Goal: Task Accomplishment & Management: Use online tool/utility

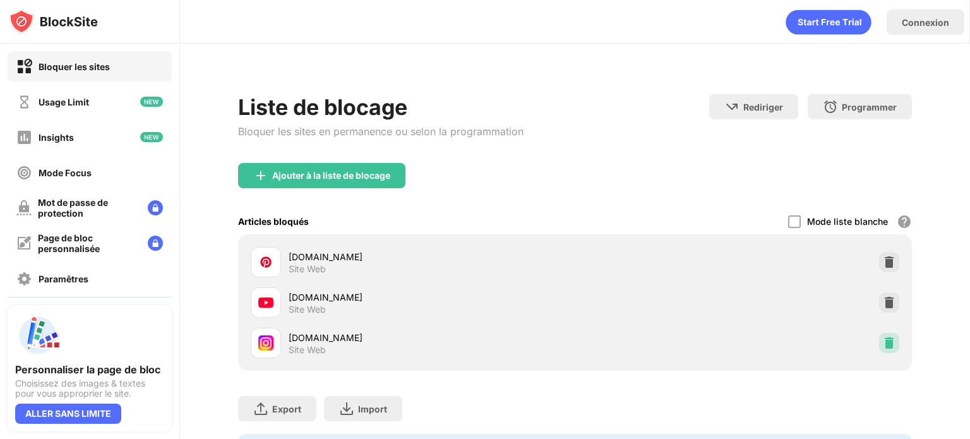
click at [883, 340] on img at bounding box center [889, 343] width 13 height 13
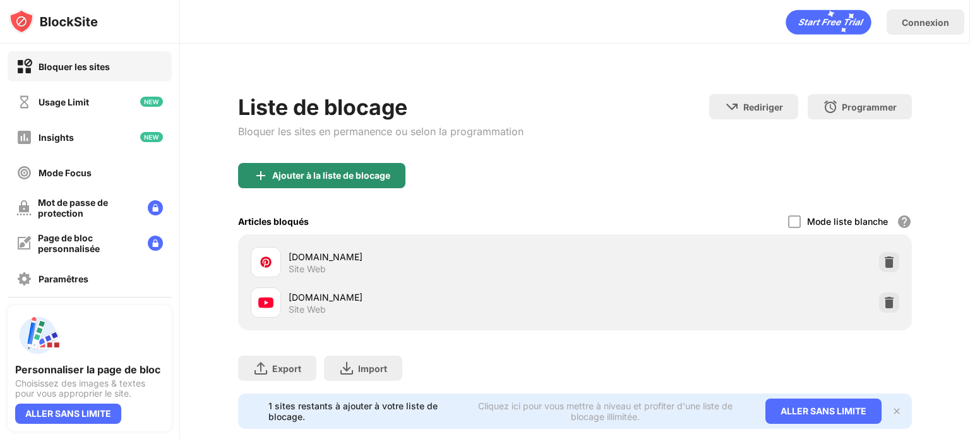
click at [263, 174] on img at bounding box center [260, 175] width 15 height 15
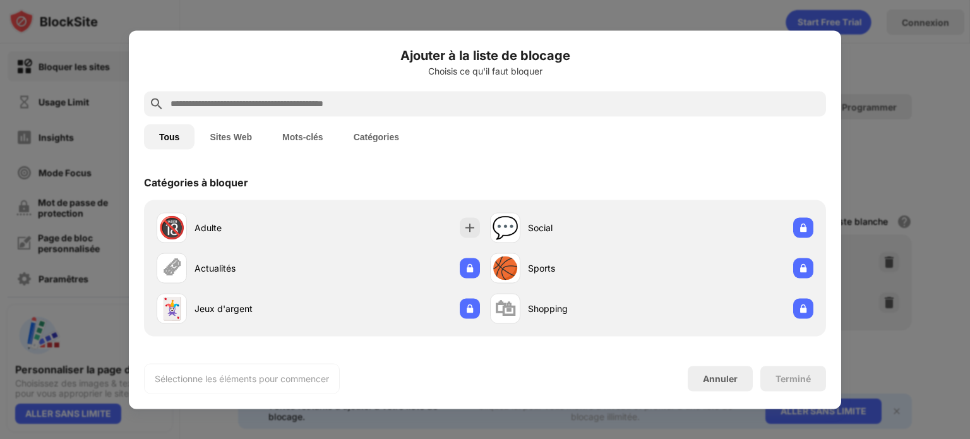
click at [274, 103] on input "text" at bounding box center [495, 103] width 652 height 15
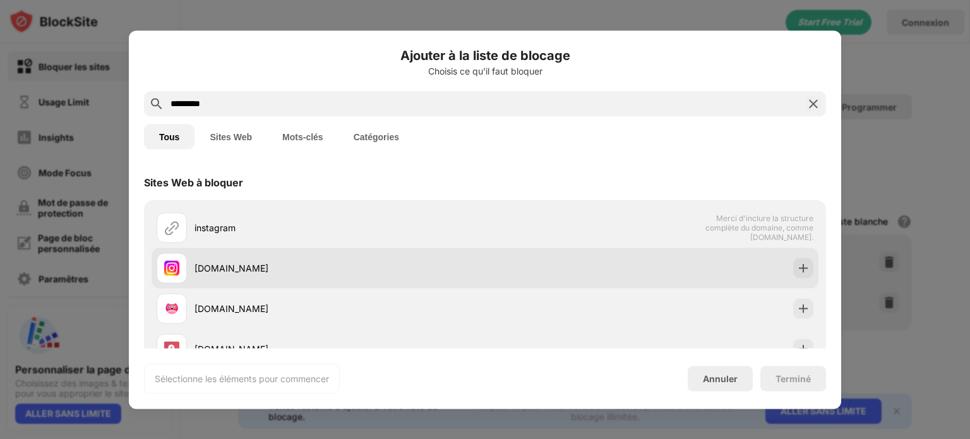
type input "*********"
click at [803, 258] on div "[DOMAIN_NAME]" at bounding box center [485, 268] width 667 height 40
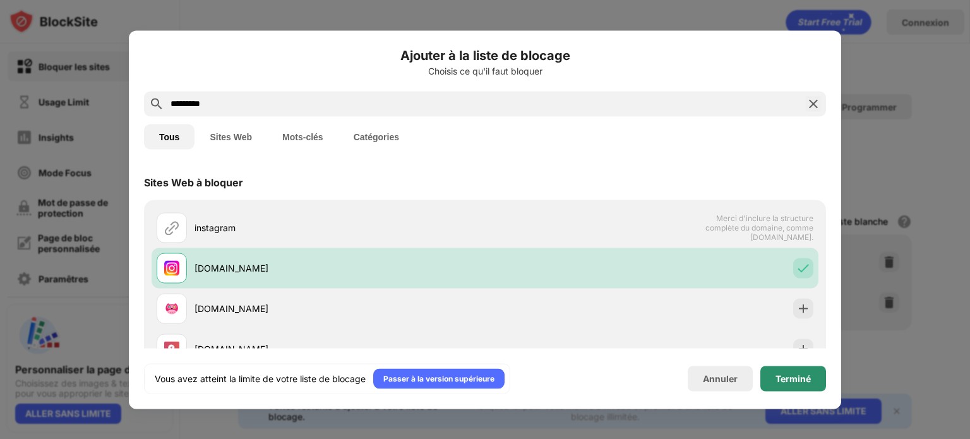
click at [787, 373] on div "Terminé" at bounding box center [792, 378] width 35 height 10
